Goal: Task Accomplishment & Management: Manage account settings

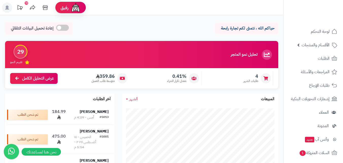
click at [321, 45] on span "الأقسام والمنتجات" at bounding box center [316, 44] width 28 height 7
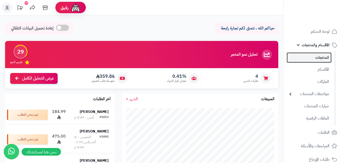
click at [322, 60] on link "المنتجات" at bounding box center [309, 57] width 45 height 10
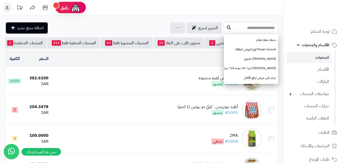
paste input "**********"
type input "**********"
click at [227, 26] on icon at bounding box center [229, 27] width 4 height 4
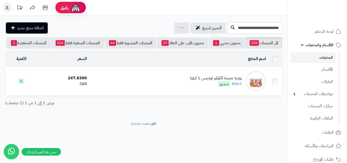
click at [221, 81] on div "بودرة عجينة الكوكيز اودنيس 1 كيلوا" at bounding box center [216, 78] width 52 height 6
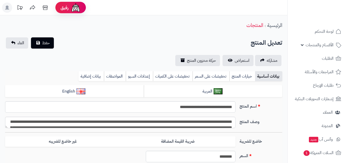
type input "**"
type input "**********"
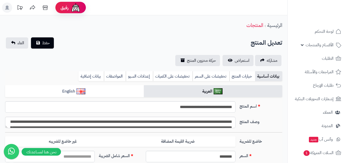
type input "******"
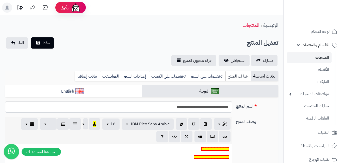
scroll to position [29, 0]
click at [236, 75] on link "خيارات المنتج" at bounding box center [239, 76] width 26 height 10
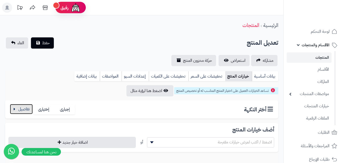
click at [12, 110] on button "button" at bounding box center [21, 109] width 23 height 10
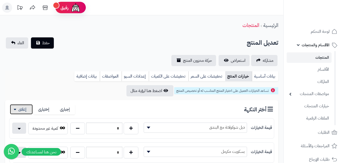
scroll to position [51, 0]
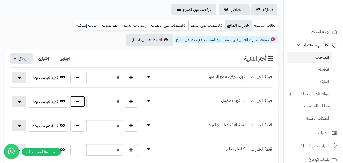
click at [76, 101] on button "button" at bounding box center [77, 102] width 15 height 12
type input "*"
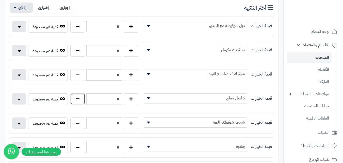
click at [78, 100] on button "button" at bounding box center [77, 99] width 15 height 12
type input "*"
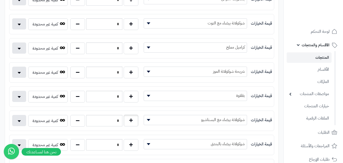
scroll to position [203, 0]
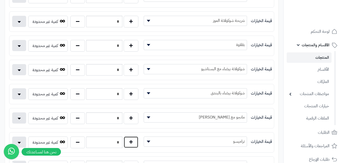
click at [129, 142] on button "button" at bounding box center [131, 142] width 15 height 12
type input "*"
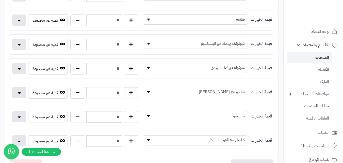
scroll to position [254, 0]
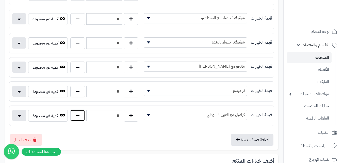
click at [77, 116] on button "button" at bounding box center [77, 116] width 15 height 12
type input "*"
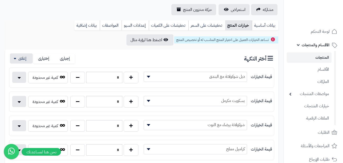
scroll to position [0, 0]
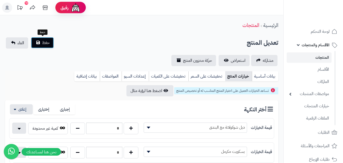
click at [40, 46] on button "حفظ" at bounding box center [42, 42] width 23 height 11
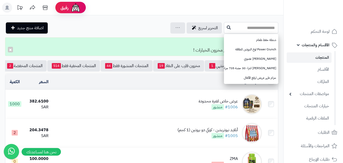
paste input "**********"
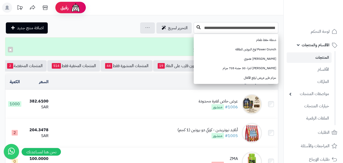
type input "**********"
click at [197, 29] on icon at bounding box center [199, 27] width 4 height 4
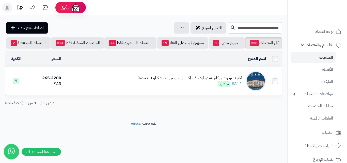
click at [203, 81] on div "أبلايد نيوتريشن كلير هيدرولزد بيف-إكس بي بروتين - 1.8 كيلو 60 حصة" at bounding box center [190, 78] width 104 height 6
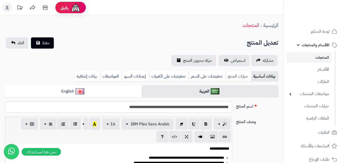
scroll to position [42, 0]
click at [236, 78] on link "خيارات المنتج" at bounding box center [239, 76] width 26 height 10
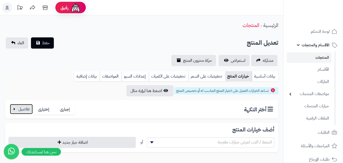
click at [23, 111] on button "button" at bounding box center [21, 109] width 23 height 10
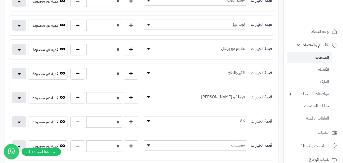
scroll to position [153, 0]
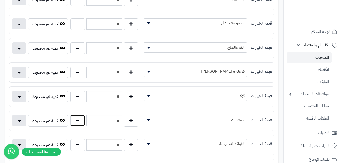
click at [78, 121] on button "button" at bounding box center [77, 121] width 15 height 12
type input "*"
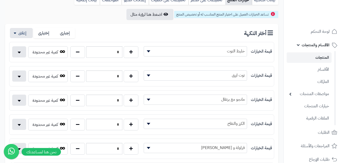
scroll to position [0, 0]
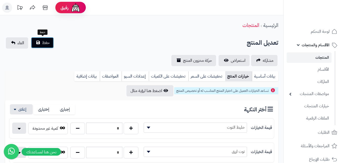
click at [49, 43] on span "حفظ" at bounding box center [46, 43] width 8 height 6
